Goal: Navigation & Orientation: Find specific page/section

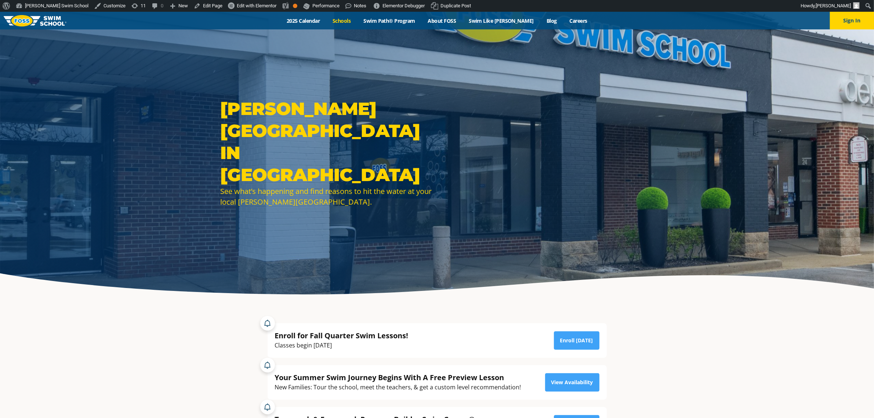
click at [357, 20] on link "Schools" at bounding box center [342, 20] width 31 height 7
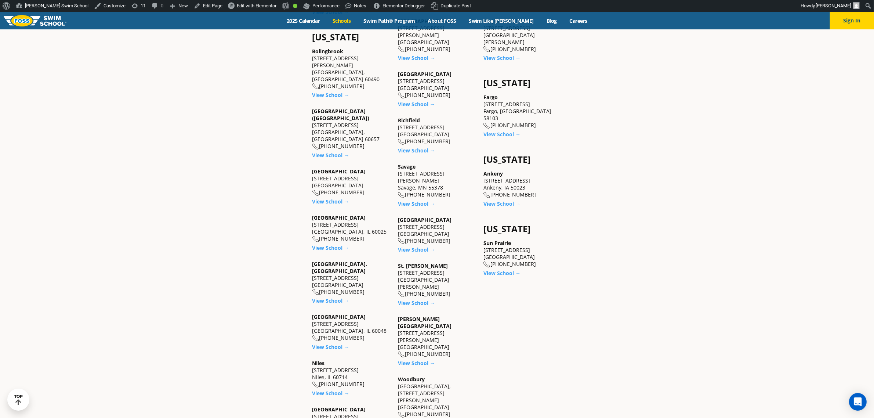
scroll to position [597, 0]
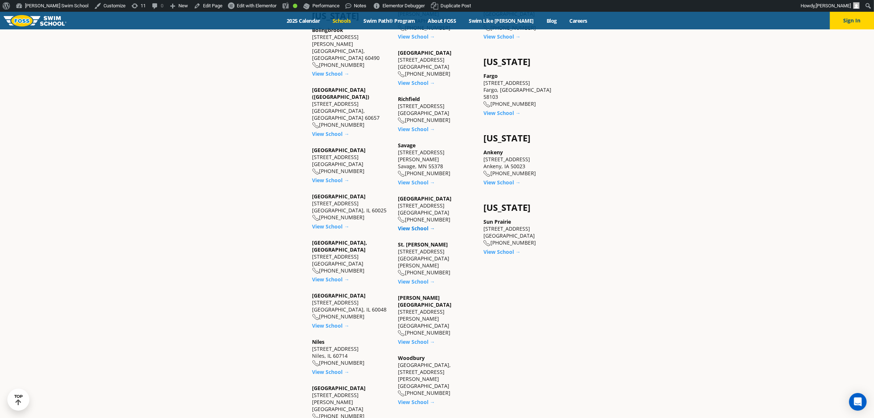
click at [416, 225] on link "View School →" at bounding box center [416, 228] width 37 height 7
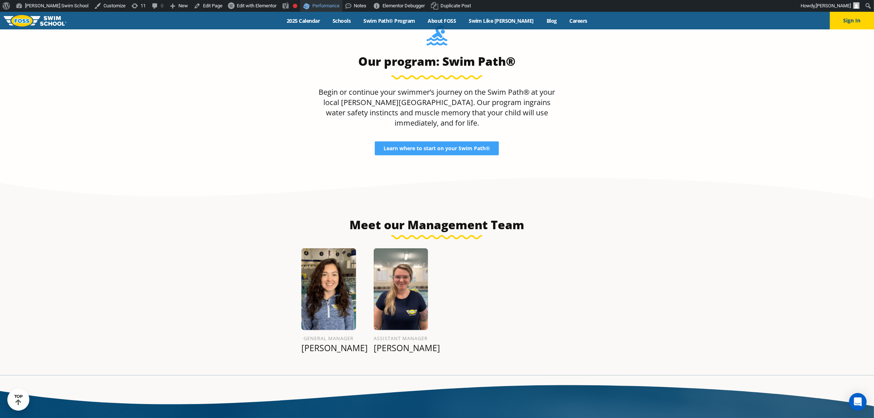
scroll to position [816, 0]
